Goal: Information Seeking & Learning: Learn about a topic

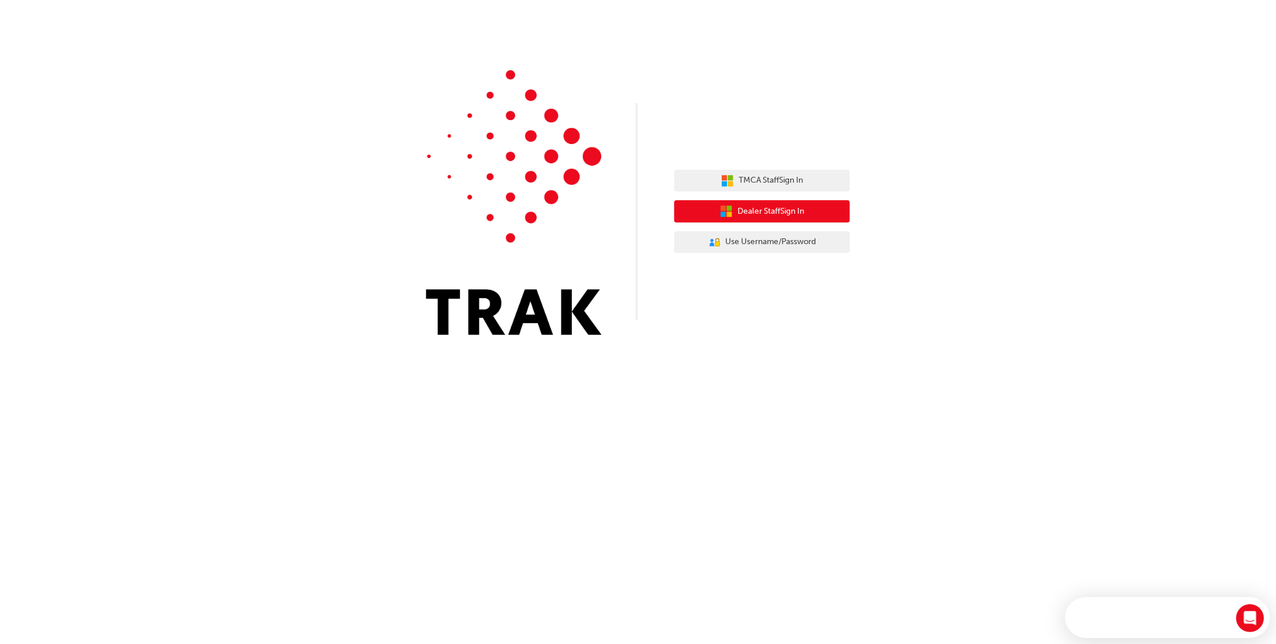
click at [794, 209] on span "Dealer Staff Sign In" at bounding box center [771, 211] width 67 height 13
click at [830, 207] on button "Dealer Staff Sign In" at bounding box center [767, 211] width 176 height 22
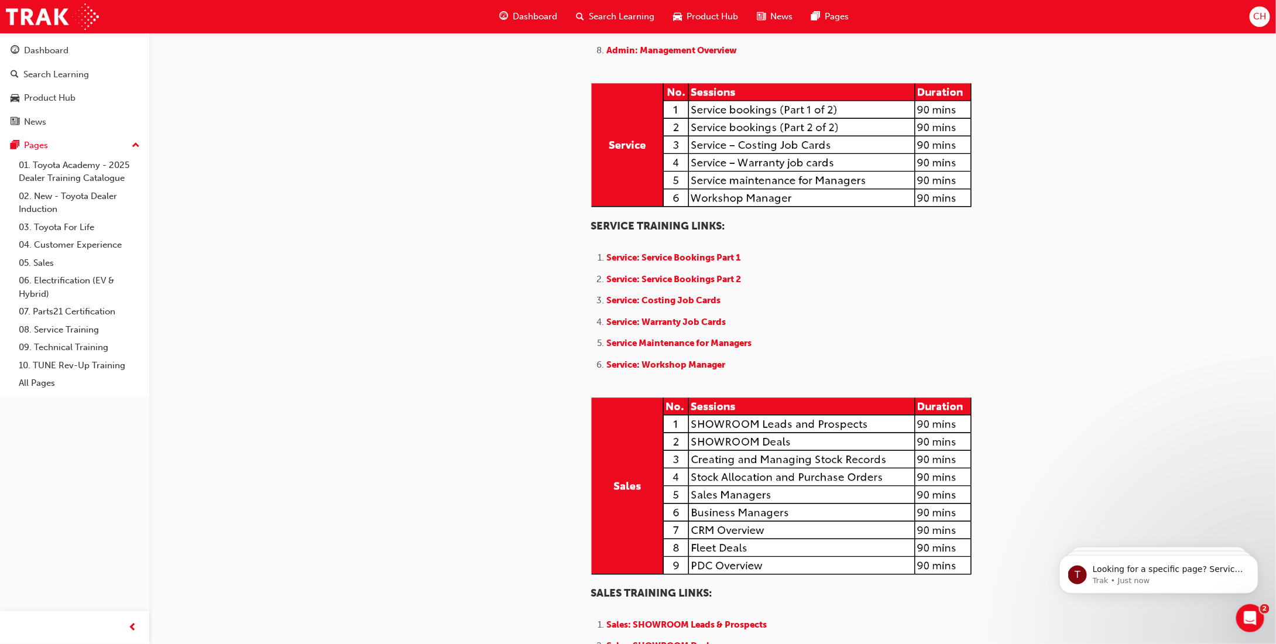
scroll to position [703, 0]
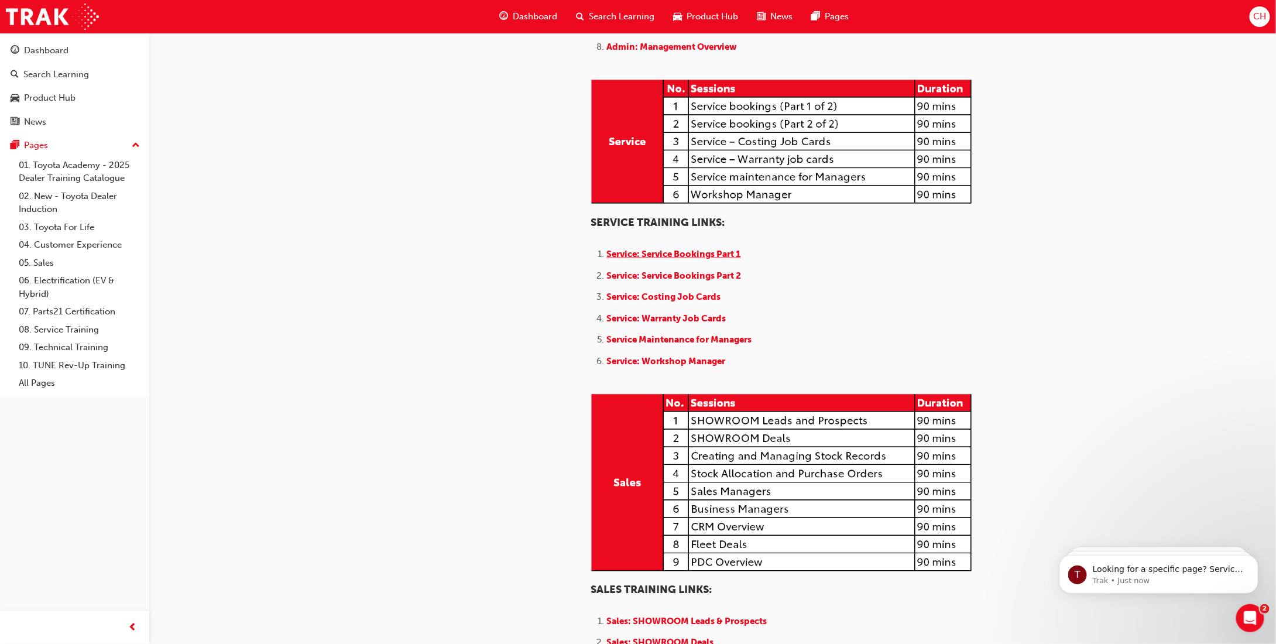
click at [701, 259] on span "Service: Service Bookings Part 1" at bounding box center [674, 254] width 134 height 11
